Goal: Task Accomplishment & Management: Manage account settings

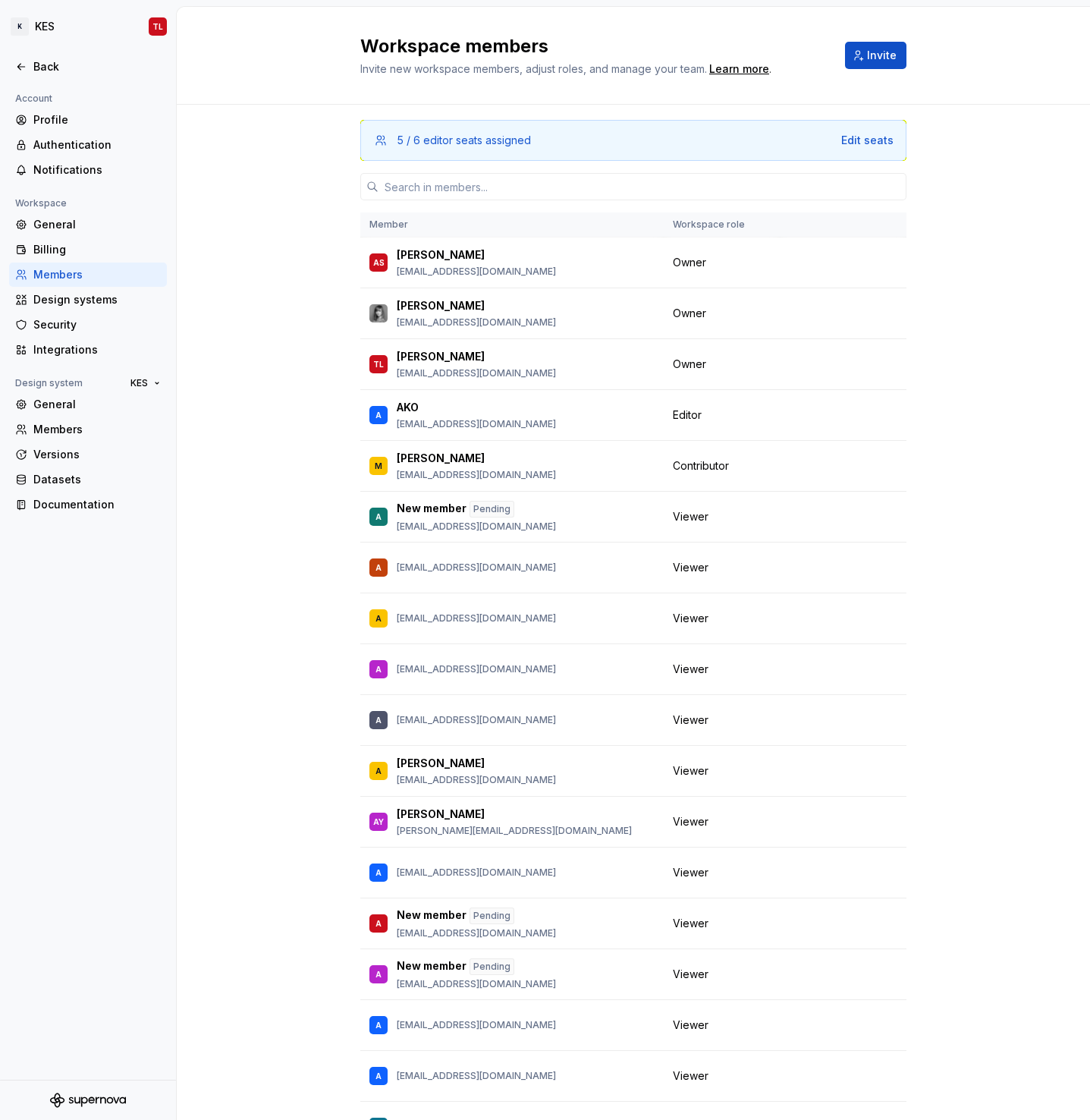
scroll to position [2073, 0]
click at [42, 243] on div "Billing" at bounding box center [97, 250] width 128 height 16
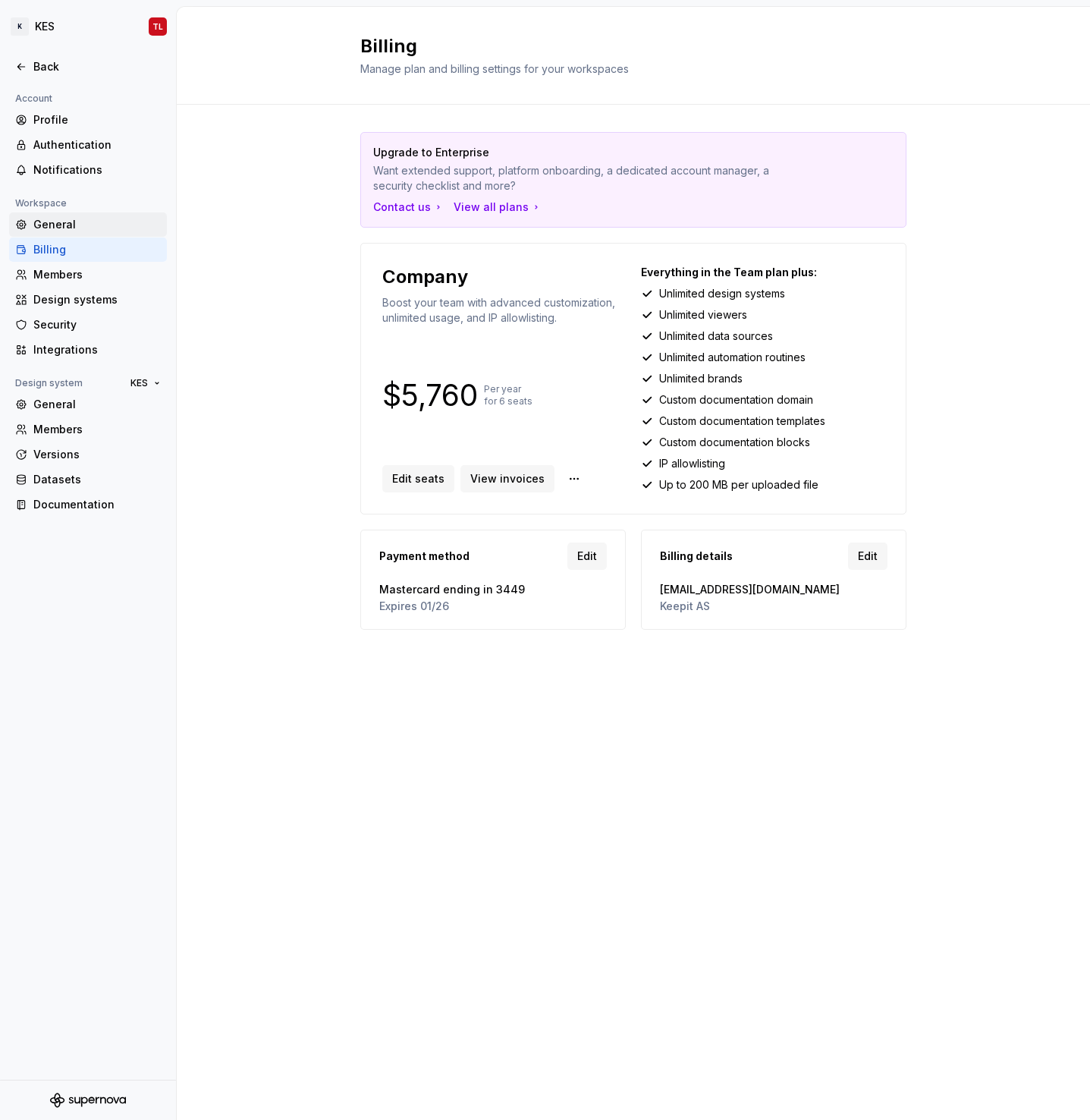
click at [48, 228] on div "General" at bounding box center [97, 225] width 128 height 16
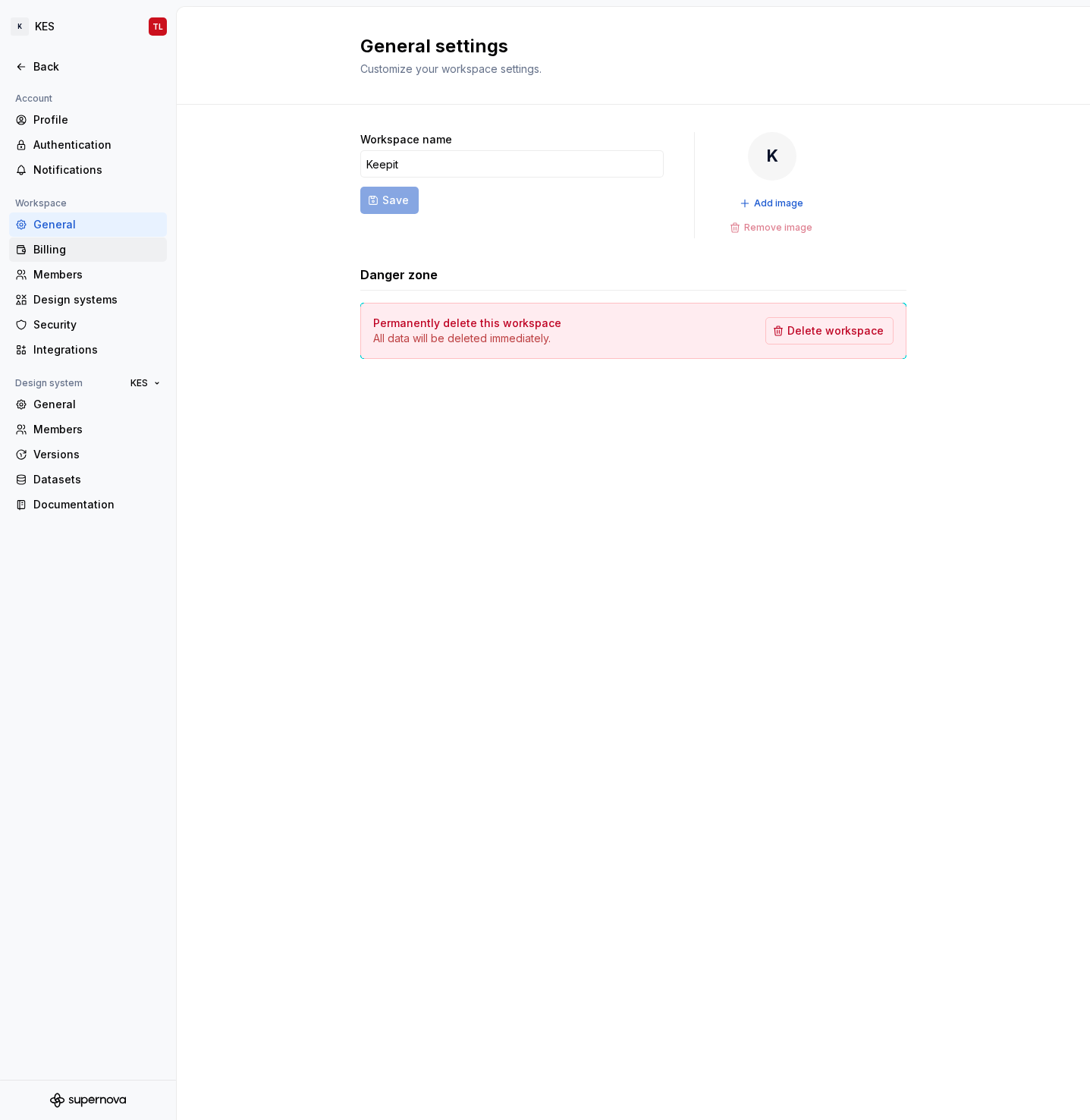
click at [49, 245] on div "Billing" at bounding box center [97, 250] width 128 height 16
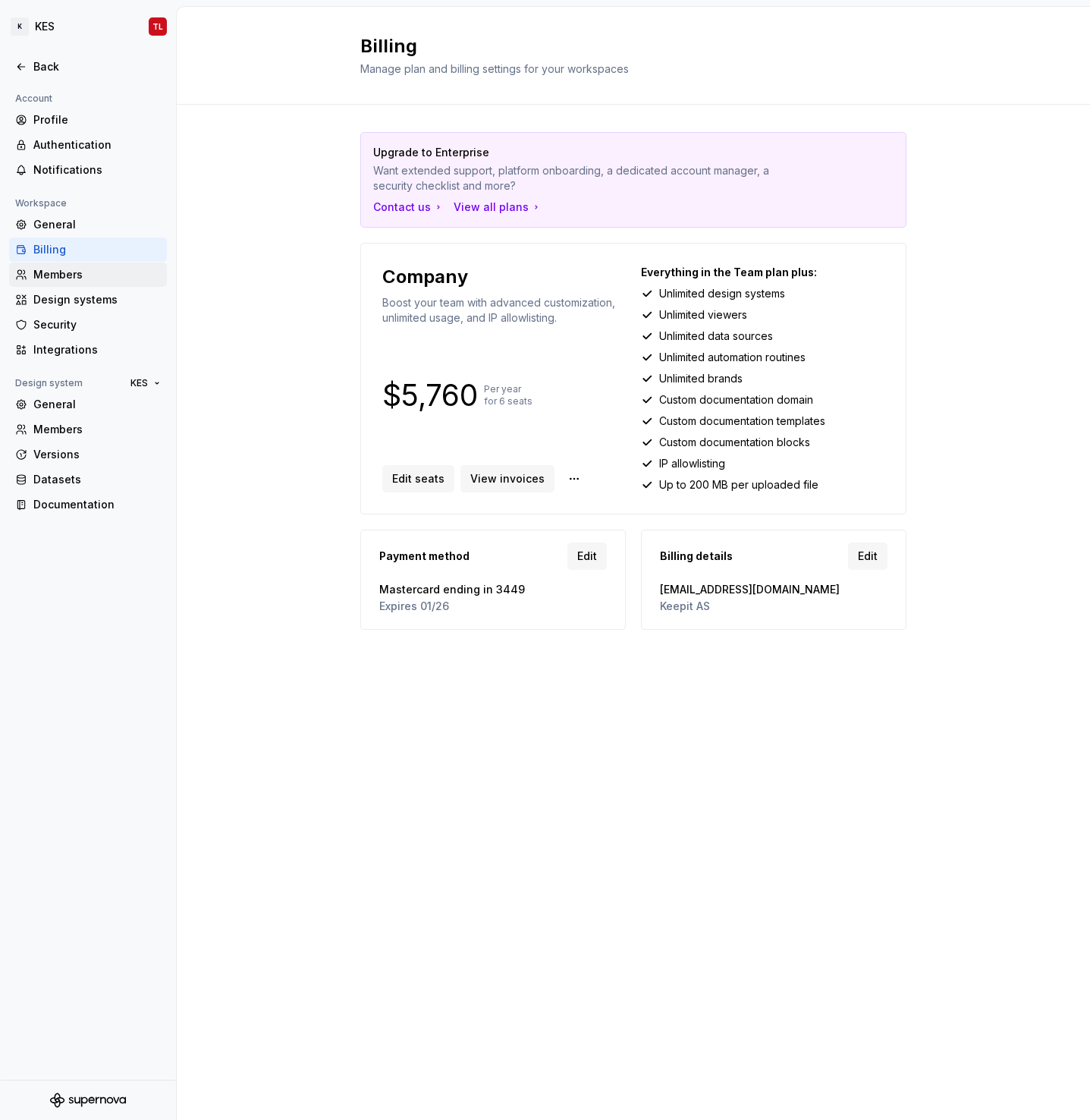
click at [51, 275] on div "Members" at bounding box center [97, 275] width 128 height 16
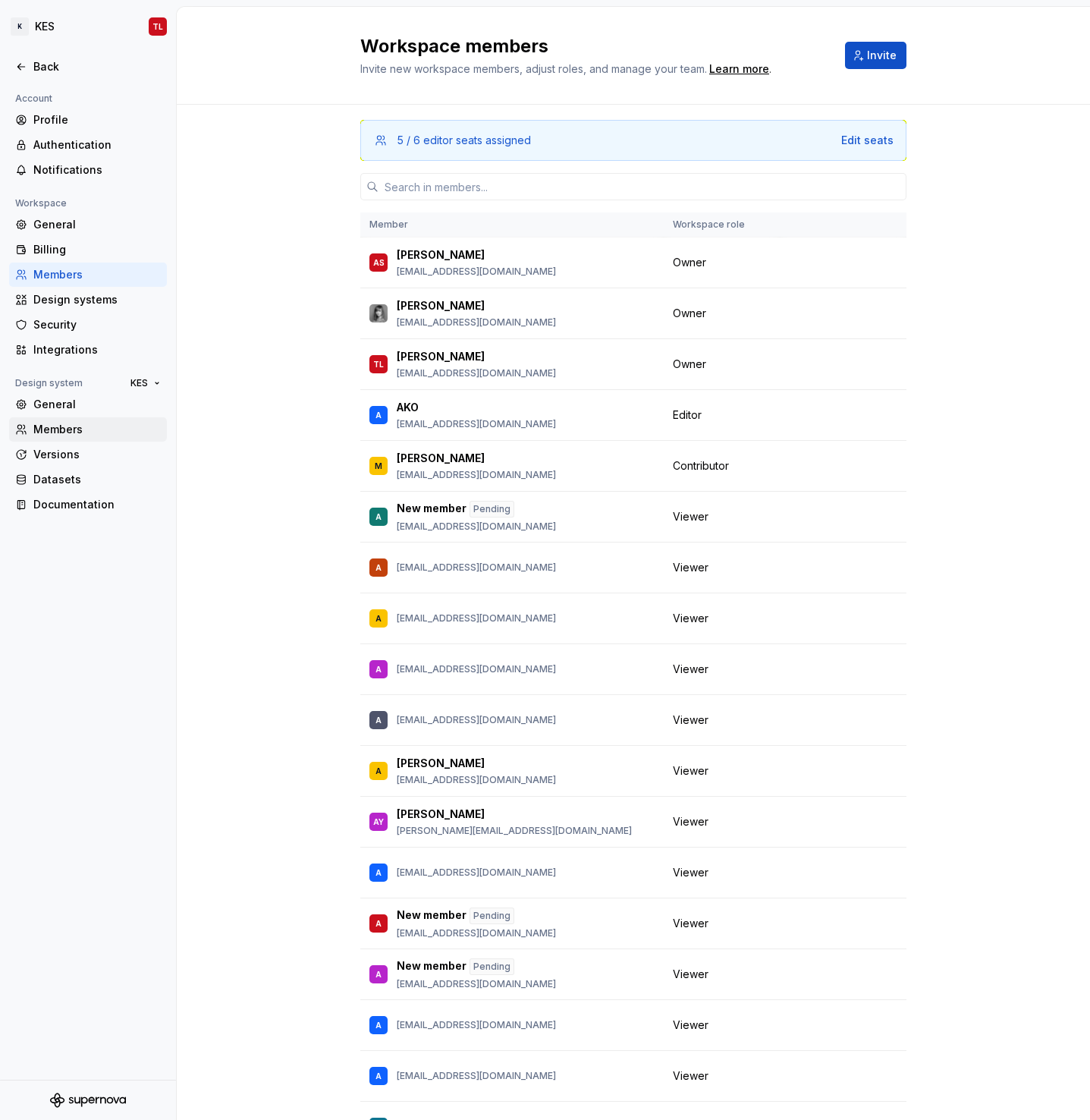
click at [58, 418] on div "Members" at bounding box center [88, 429] width 158 height 24
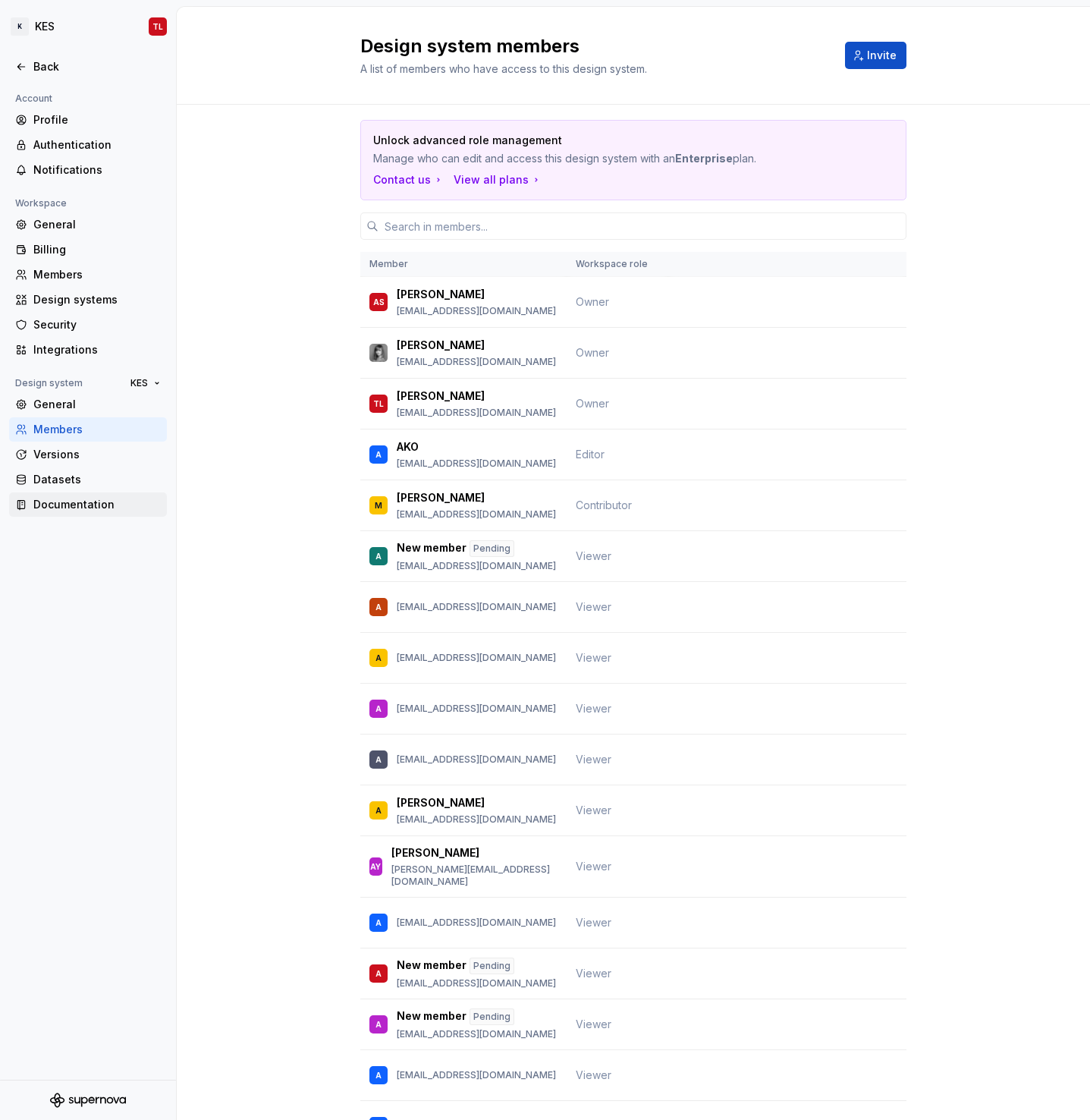
click at [61, 509] on div "Documentation" at bounding box center [97, 505] width 128 height 16
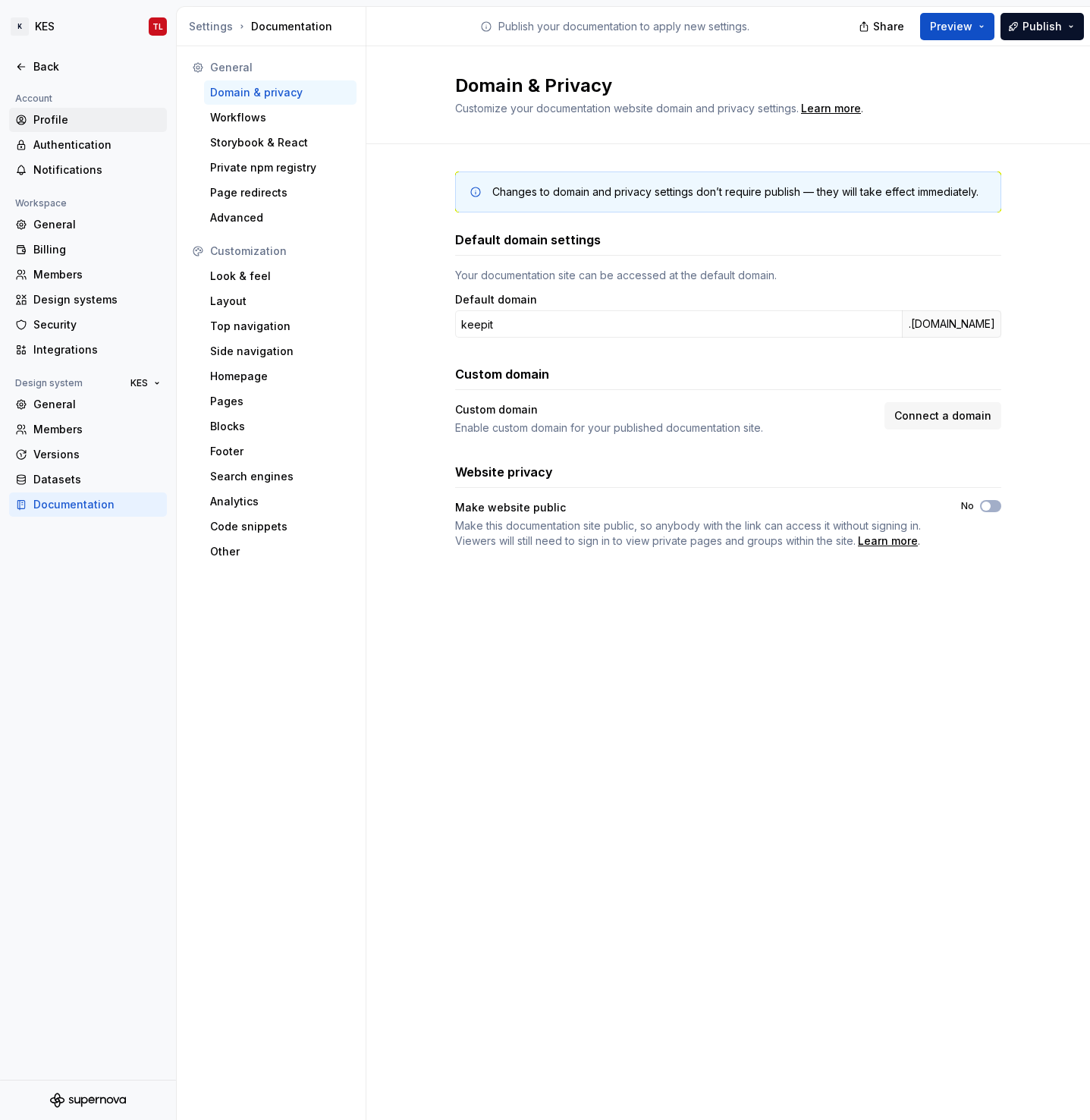
click at [63, 116] on div "Profile" at bounding box center [97, 120] width 128 height 16
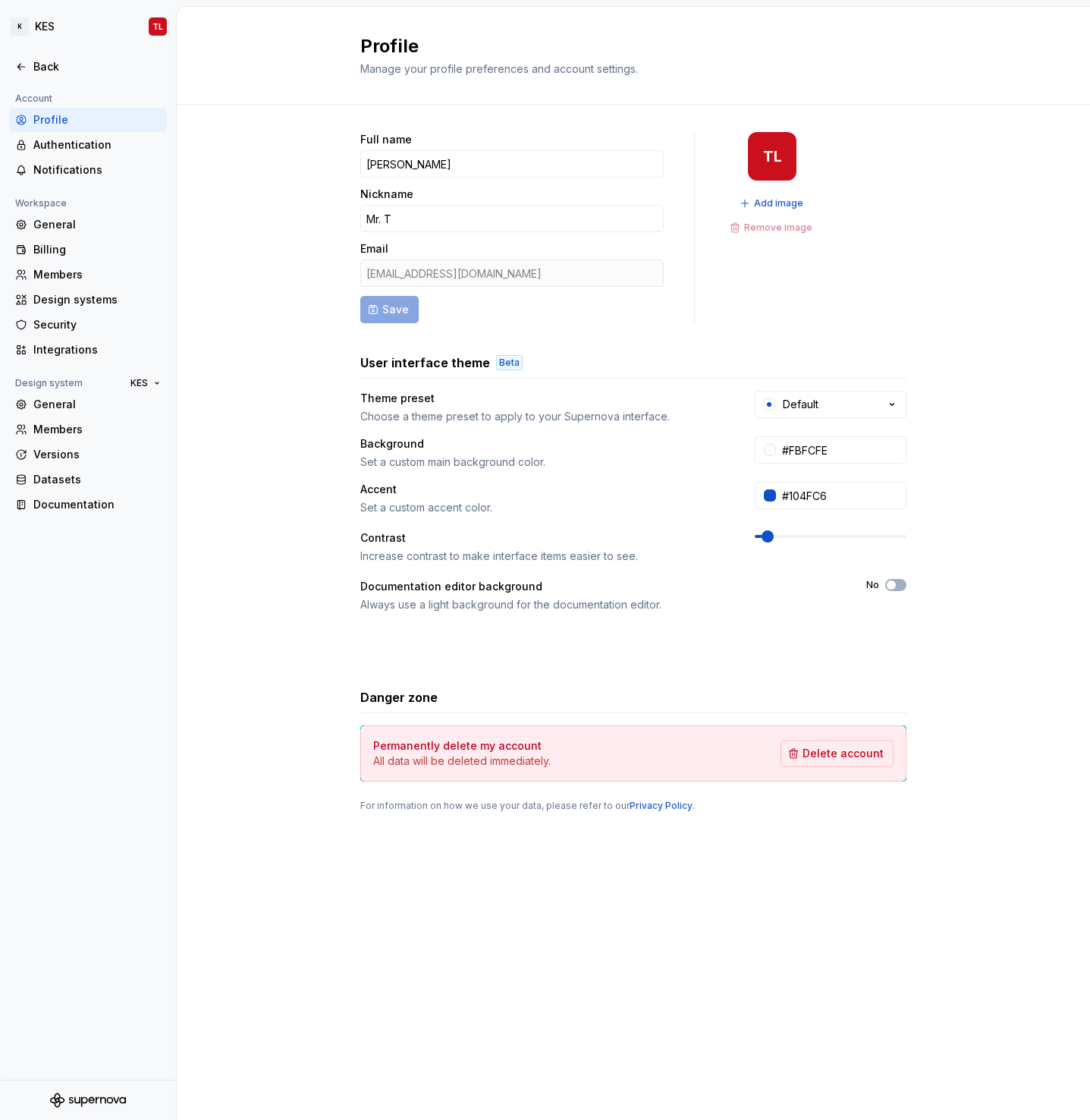
click at [769, 163] on div "TL" at bounding box center [772, 156] width 19 height 12
click at [774, 198] on span "Add image" at bounding box center [778, 204] width 49 height 12
click at [58, 278] on div "Members" at bounding box center [97, 275] width 128 height 16
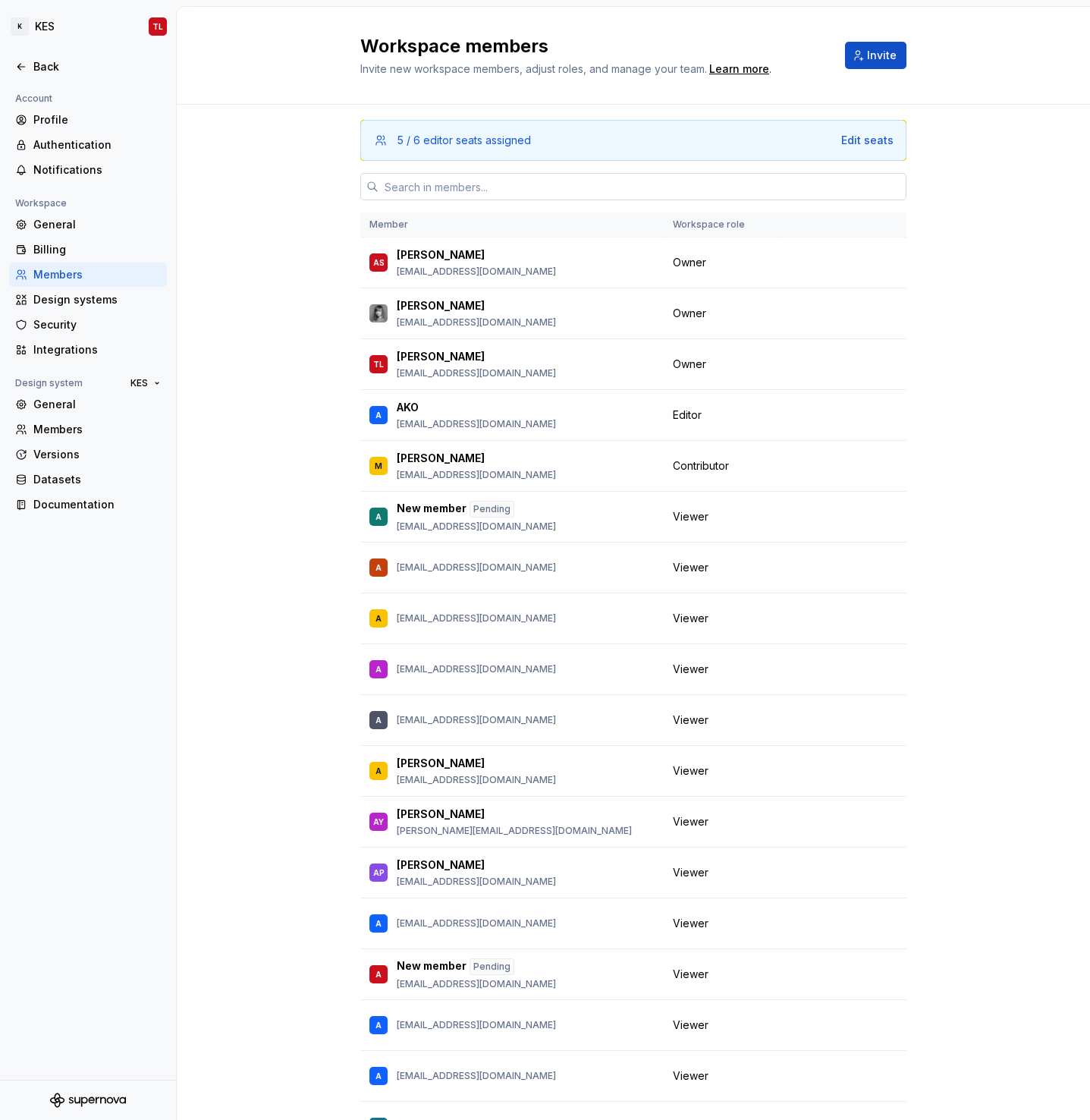
click at [474, 193] on input "text" at bounding box center [642, 186] width 528 height 27
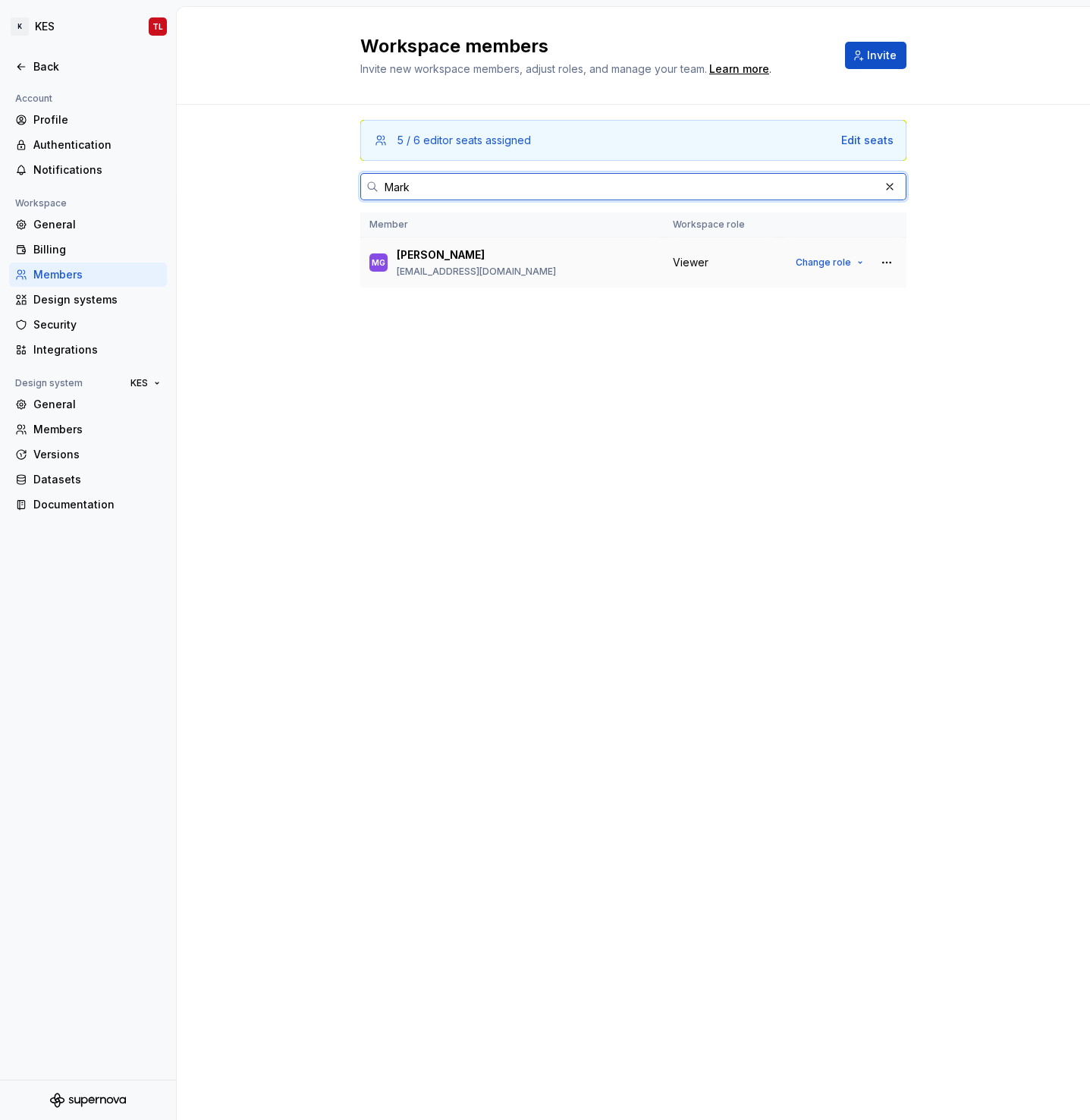
type input "Mark"
click at [459, 250] on p "[PERSON_NAME]" at bounding box center [440, 255] width 88 height 16
click at [890, 263] on button "button" at bounding box center [886, 262] width 21 height 21
drag, startPoint x: 550, startPoint y: 512, endPoint x: 541, endPoint y: 510, distance: 9.2
click at [547, 510] on div "Workspace members Invite new workspace members, adjust roles, and manage your t…" at bounding box center [633, 563] width 913 height 1113
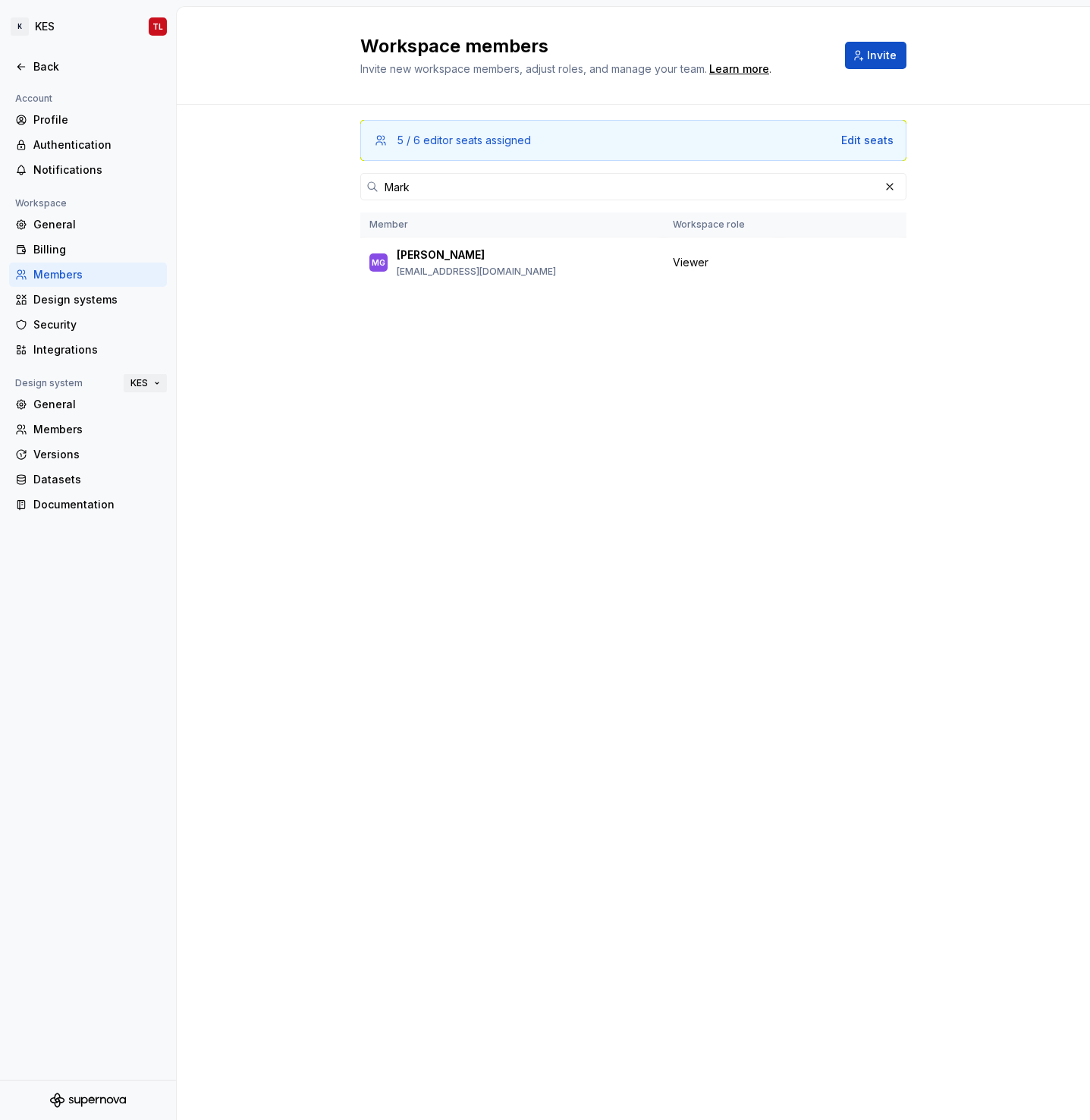
click at [158, 375] on button "KES" at bounding box center [145, 383] width 44 height 21
click at [170, 443] on div "Product experience" at bounding box center [215, 434] width 176 height 24
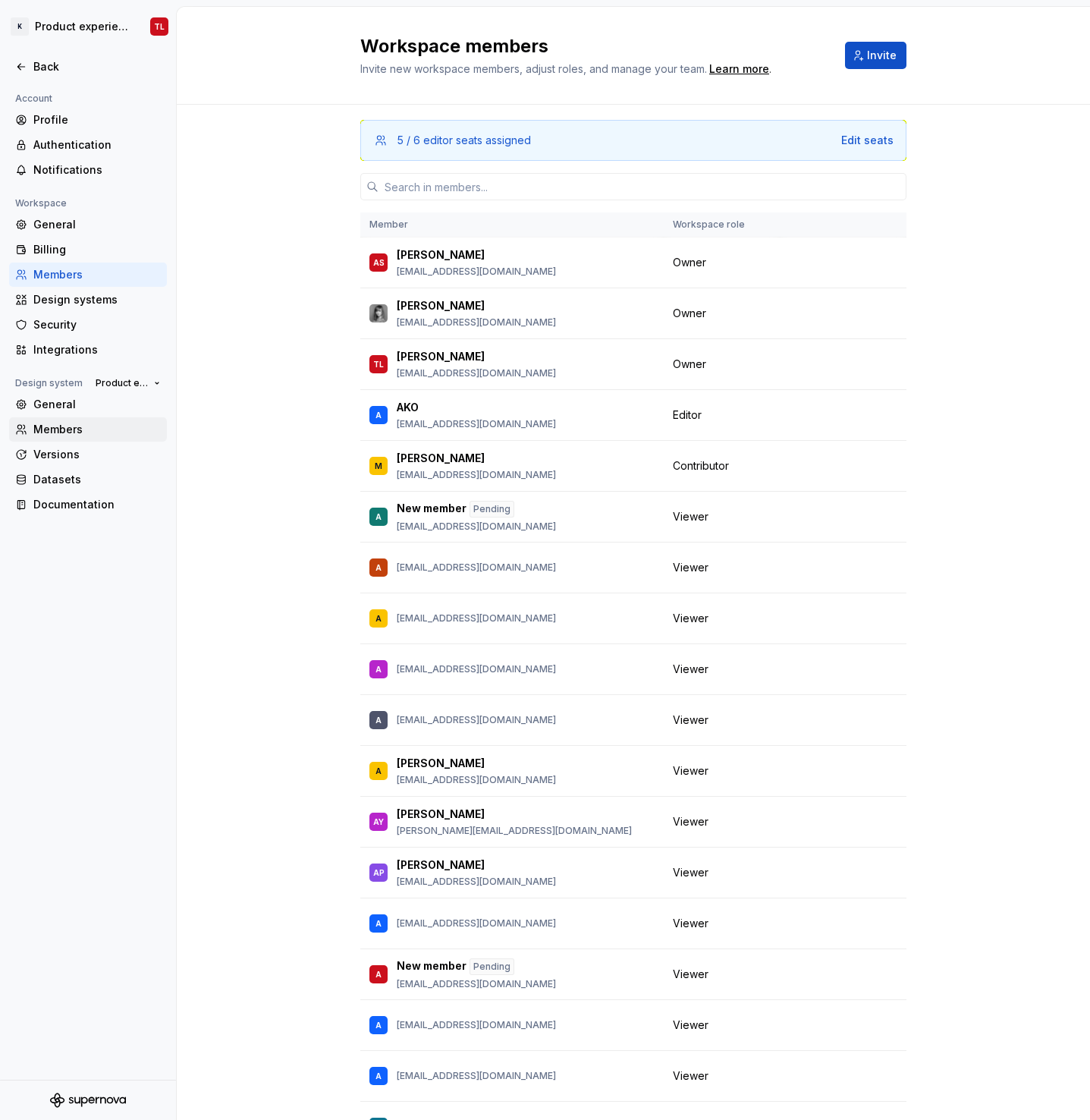
click at [73, 432] on div "Members" at bounding box center [97, 429] width 128 height 16
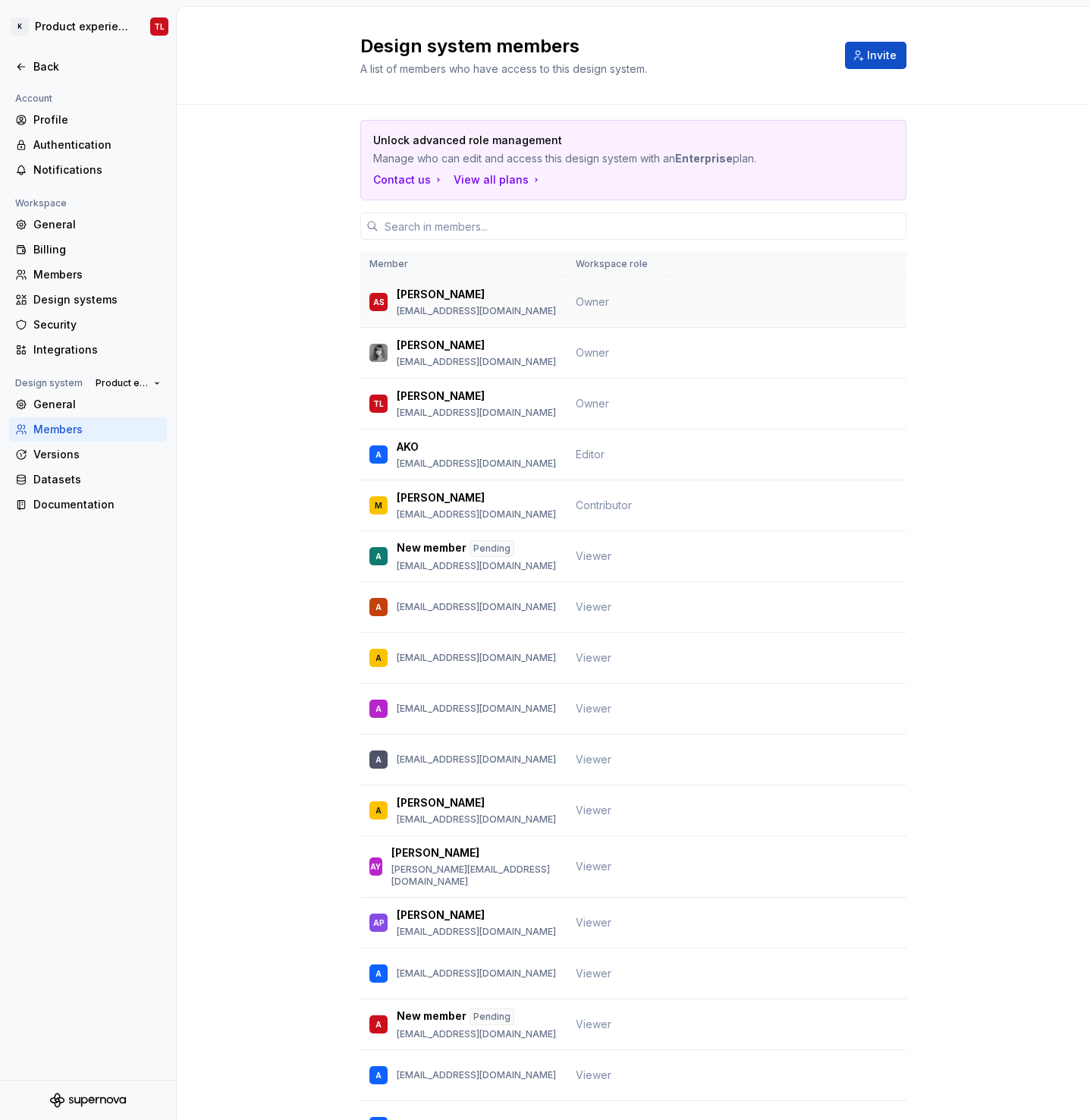
click at [725, 305] on td at bounding box center [787, 302] width 238 height 51
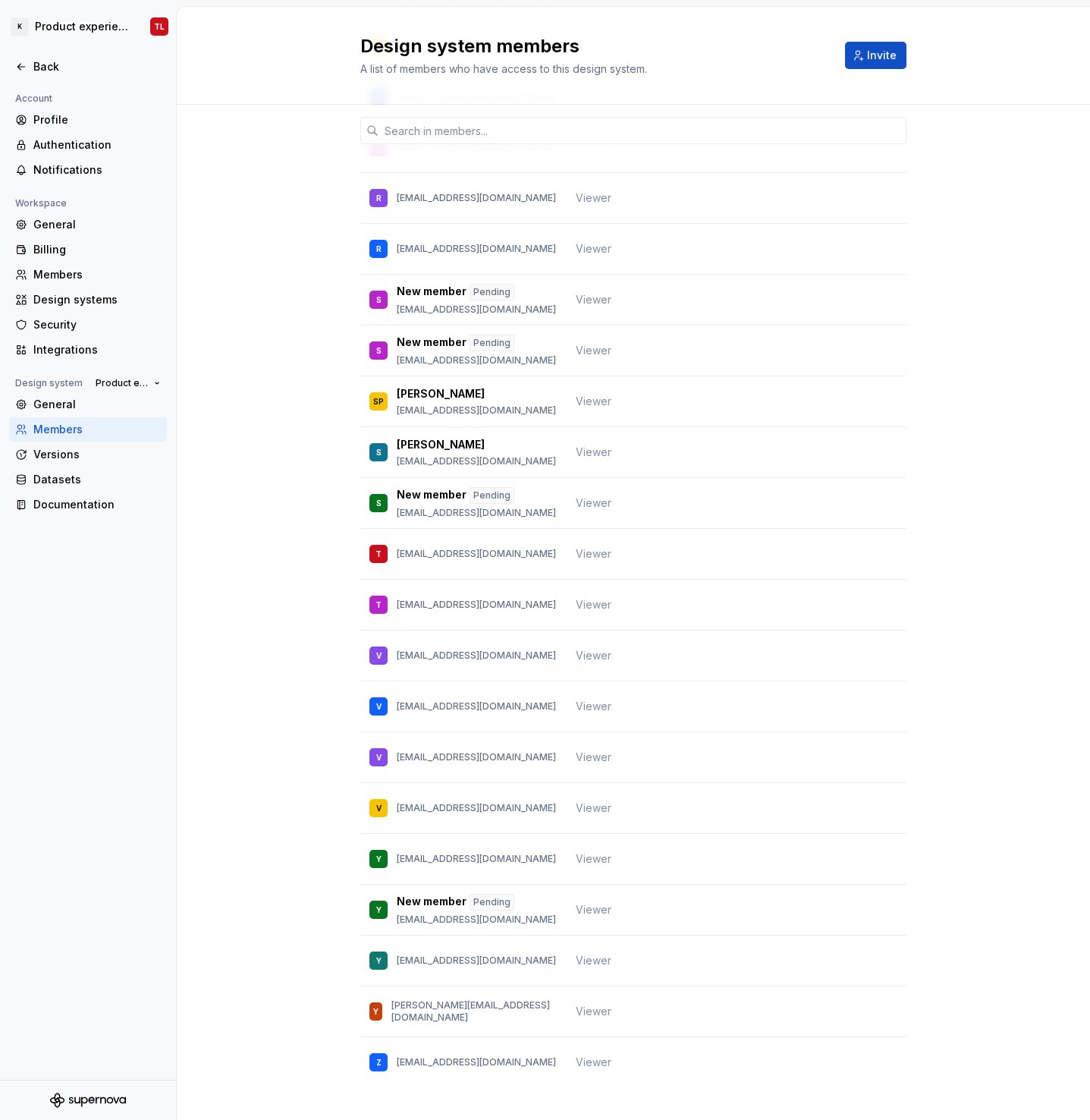
scroll to position [3077, 0]
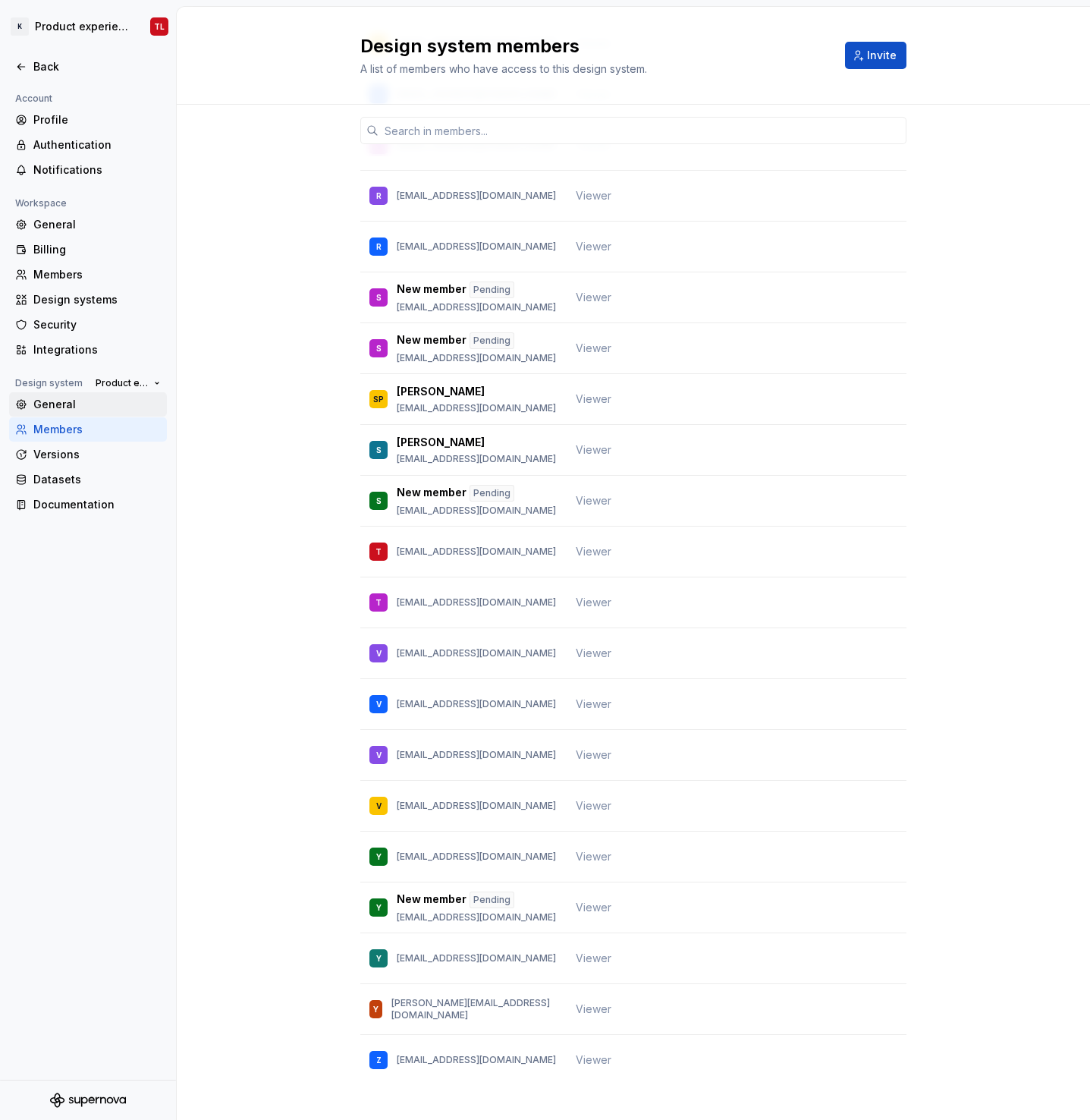
click at [72, 411] on div "General" at bounding box center [97, 404] width 128 height 16
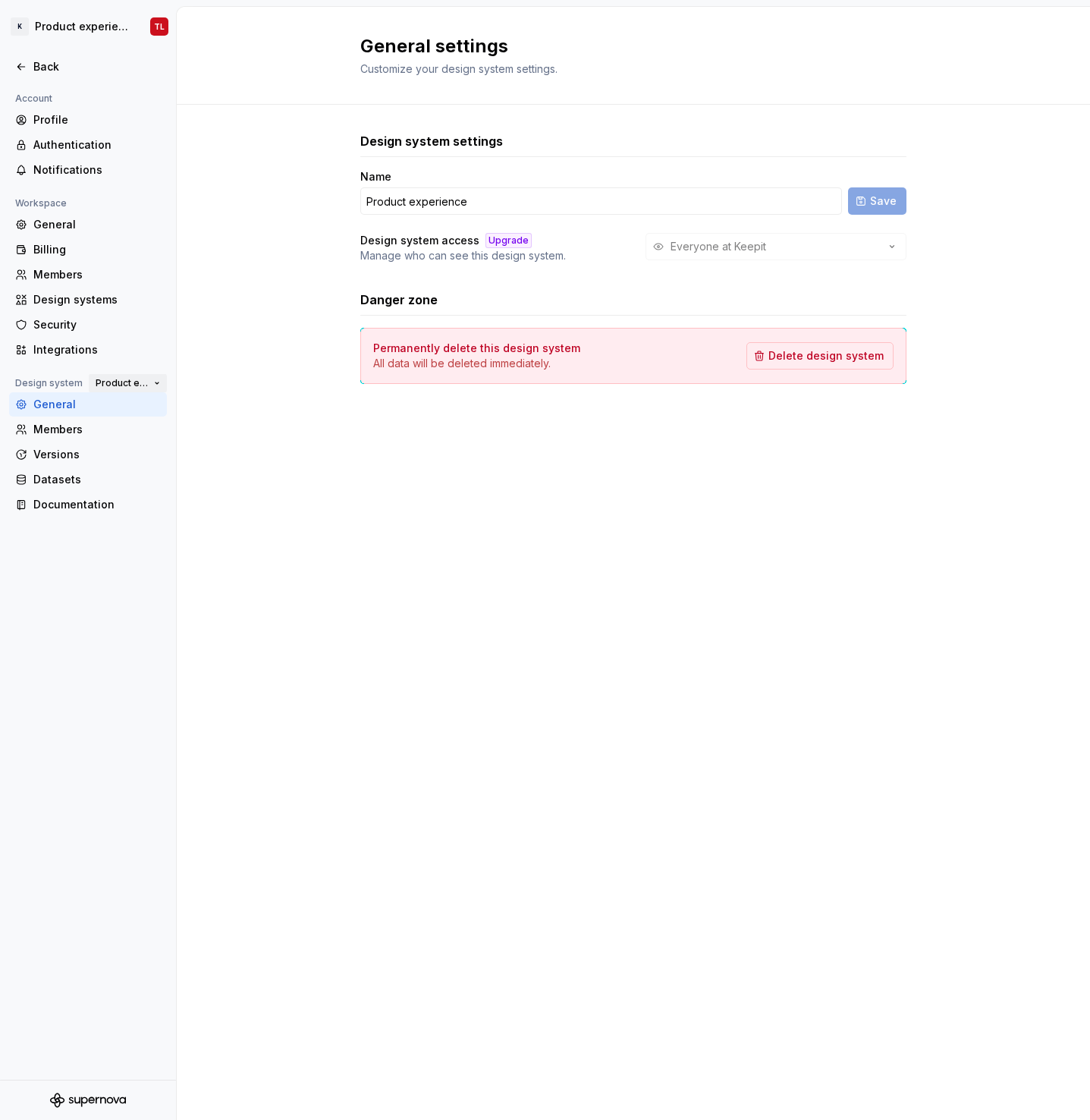
click at [129, 387] on span "Product experience" at bounding box center [121, 383] width 52 height 12
click at [132, 409] on div "KES" at bounding box center [122, 411] width 19 height 16
click at [59, 443] on div "Versions" at bounding box center [88, 454] width 158 height 24
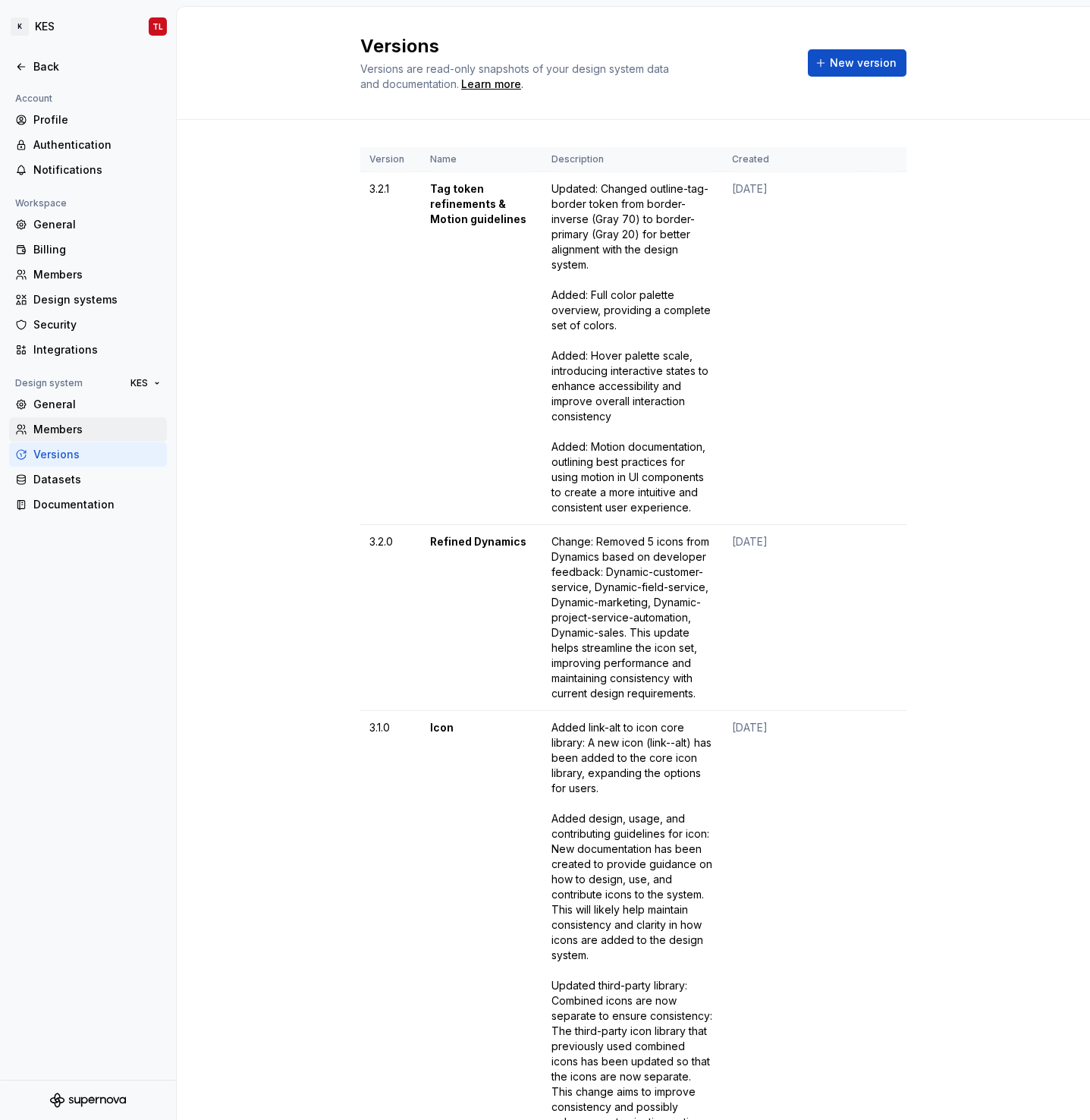
click at [59, 432] on div "Members" at bounding box center [97, 429] width 128 height 16
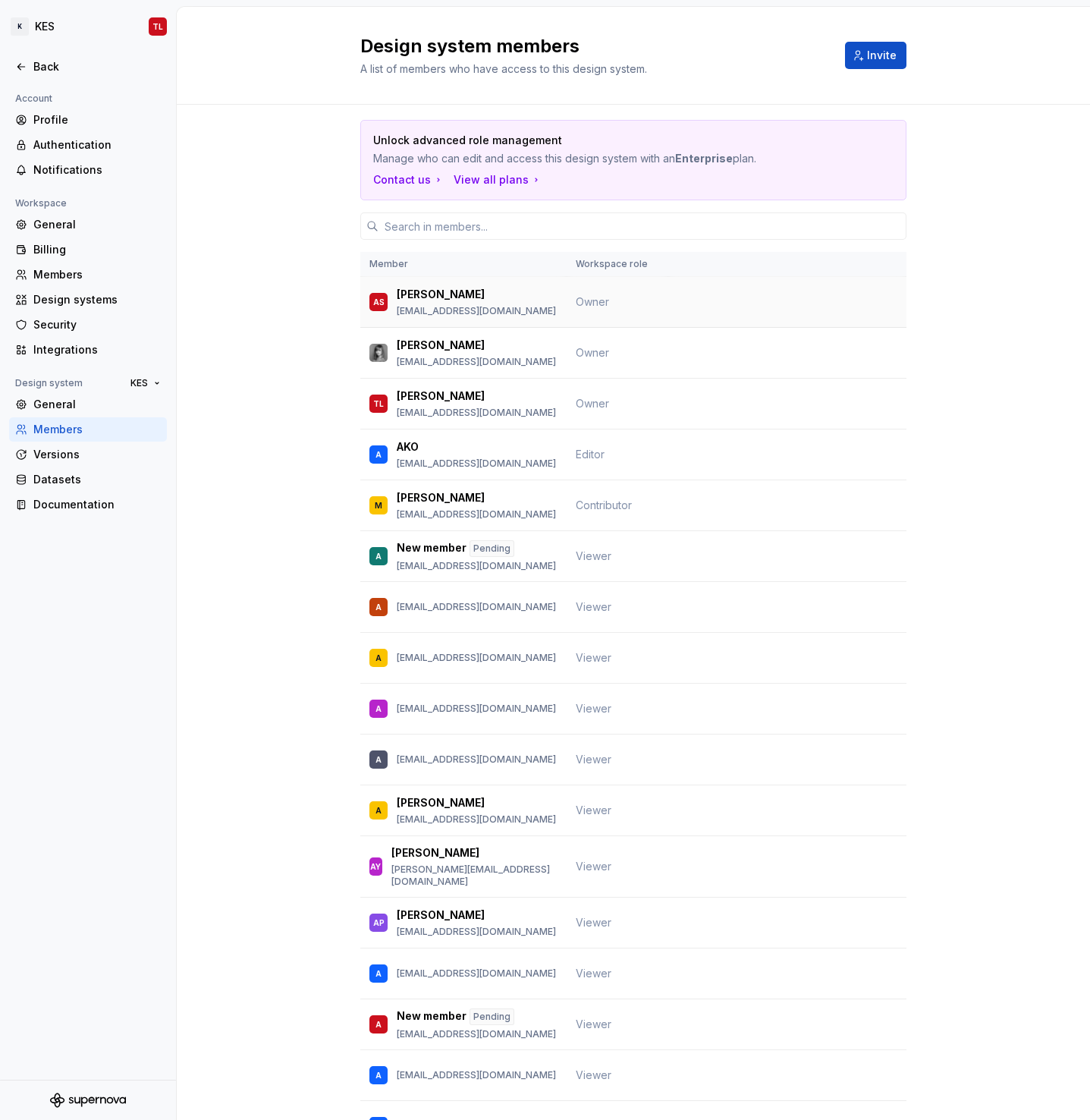
click at [668, 306] on td at bounding box center [787, 302] width 238 height 51
click at [49, 268] on div "Members" at bounding box center [97, 275] width 128 height 16
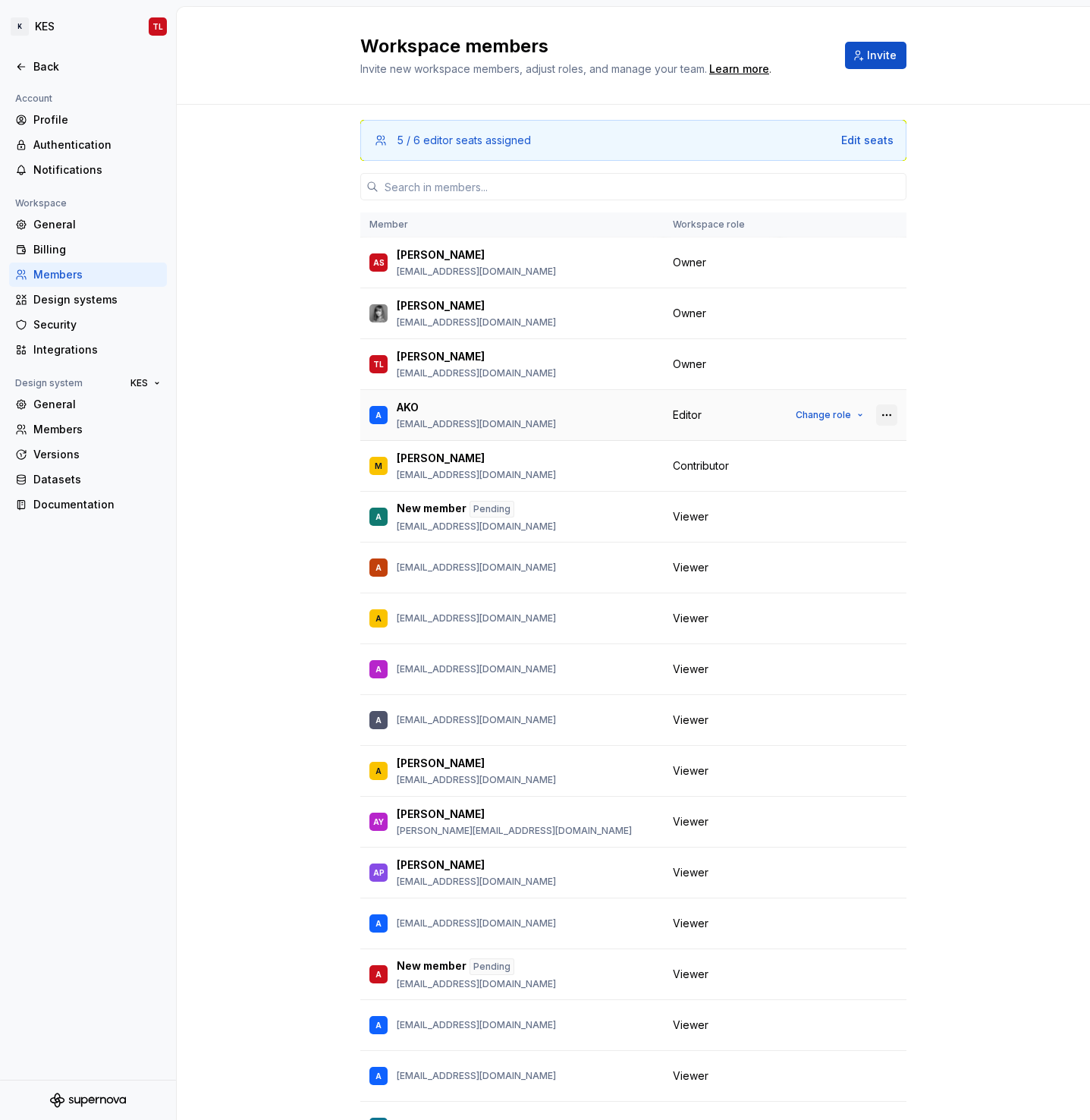
click at [881, 416] on button "button" at bounding box center [886, 415] width 21 height 21
click at [631, 408] on div "A AKO [EMAIL_ADDRESS][DOMAIN_NAME]" at bounding box center [512, 415] width 285 height 32
click at [406, 414] on p "AKO" at bounding box center [407, 408] width 22 height 16
click at [404, 410] on p "AKO" at bounding box center [407, 408] width 22 height 16
click at [376, 416] on div "A" at bounding box center [379, 415] width 6 height 16
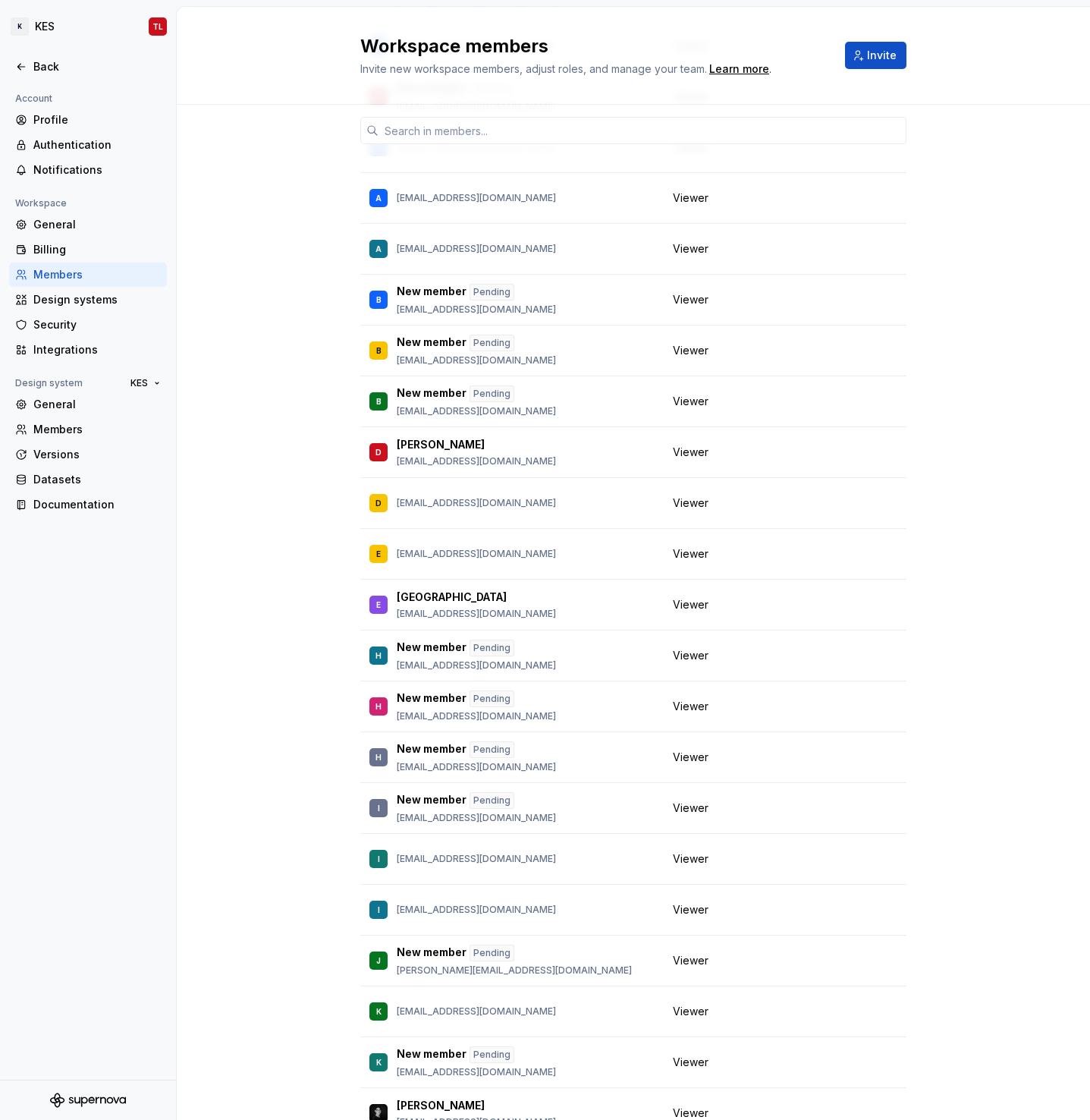
scroll to position [1055, 0]
